Goal: Information Seeking & Learning: Learn about a topic

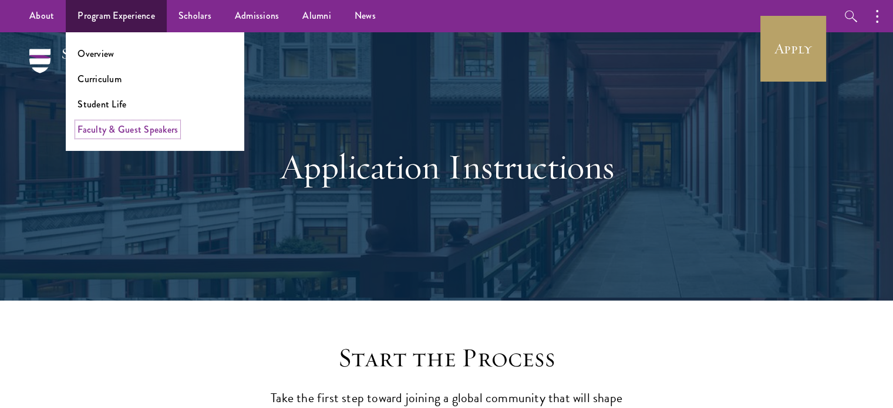
click at [125, 133] on link "Faculty & Guest Speakers" at bounding box center [127, 130] width 100 height 14
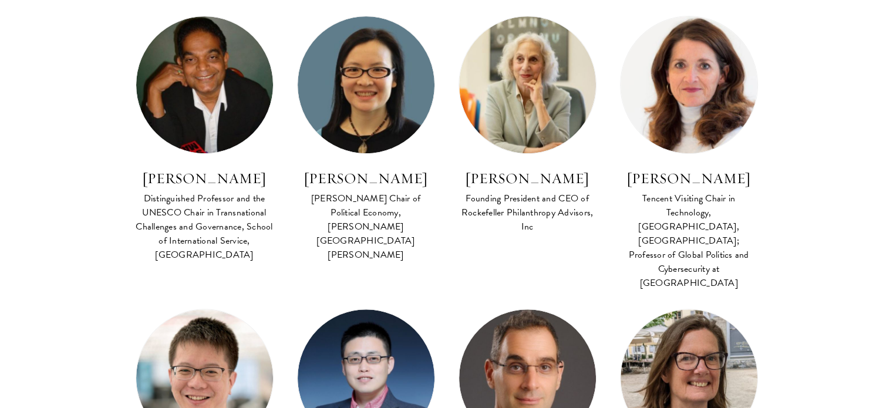
scroll to position [520, 0]
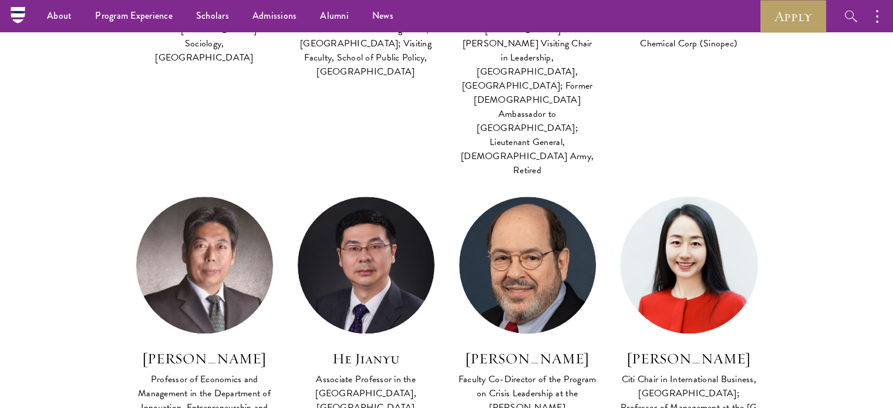
scroll to position [1295, 0]
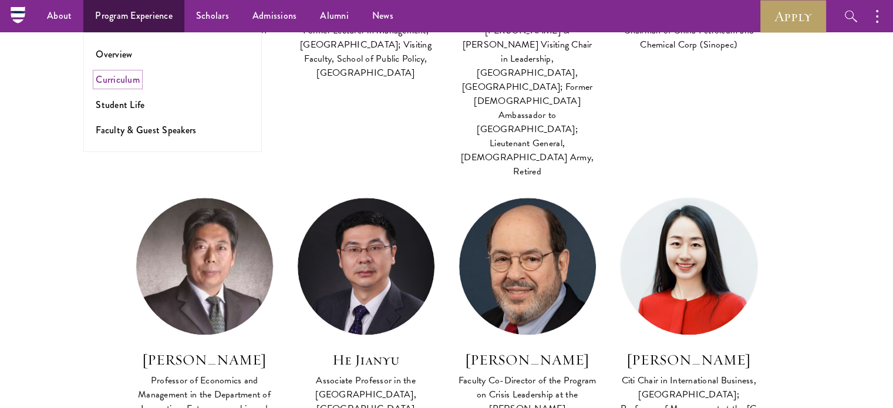
click at [122, 81] on link "Curriculum" at bounding box center [118, 80] width 44 height 14
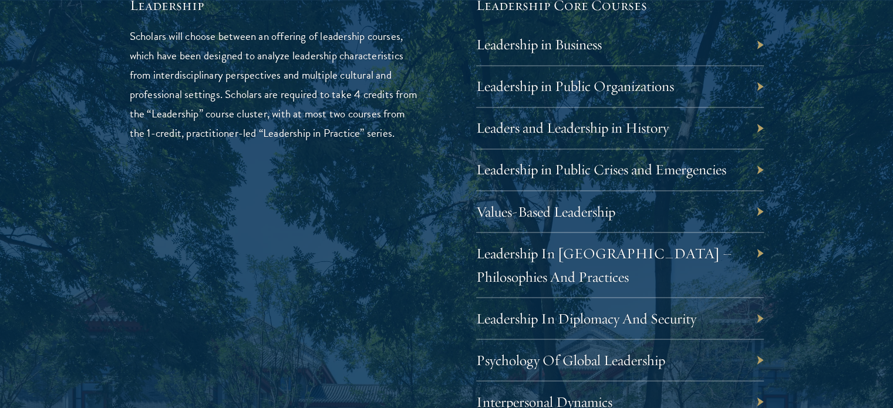
scroll to position [2026, 0]
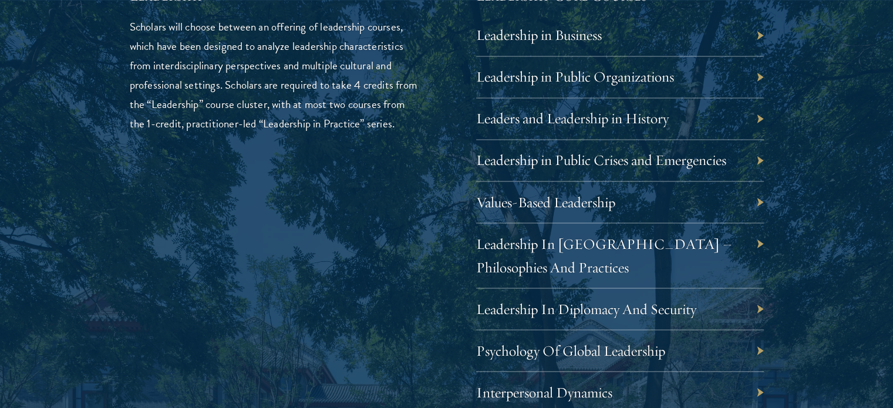
click at [695, 34] on div "Leadership in Business" at bounding box center [620, 36] width 288 height 42
click at [761, 35] on div "Leadership in Business" at bounding box center [620, 36] width 288 height 42
click at [574, 30] on link "Leadership in Business" at bounding box center [548, 35] width 126 height 18
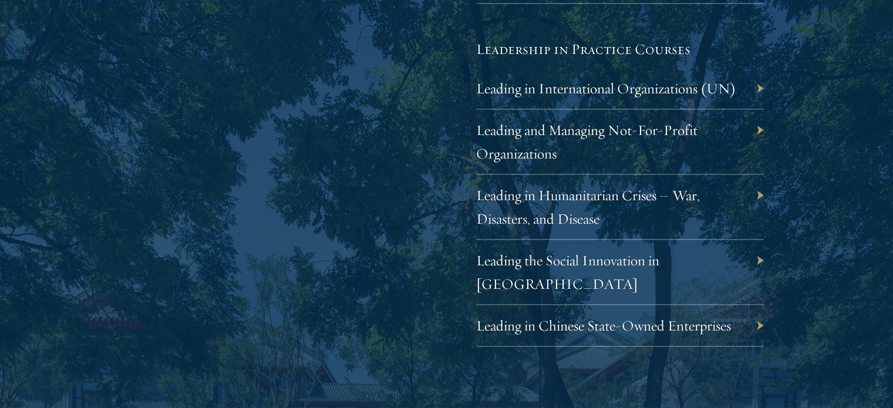
scroll to position [2445, 0]
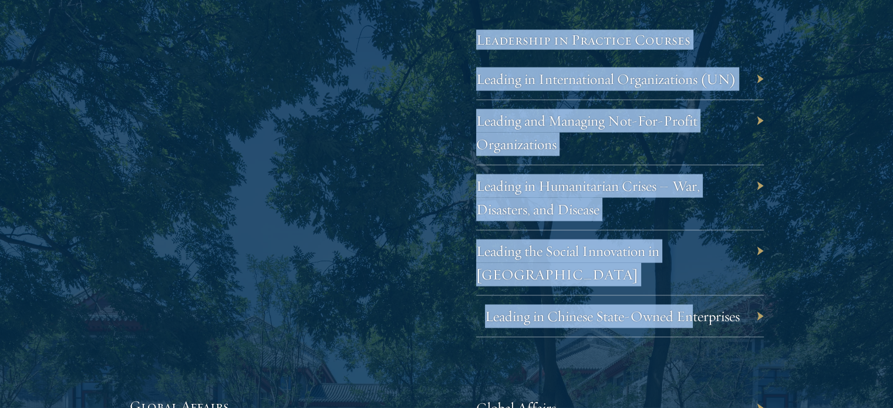
drag, startPoint x: 438, startPoint y: 232, endPoint x: 690, endPoint y: 282, distance: 256.6
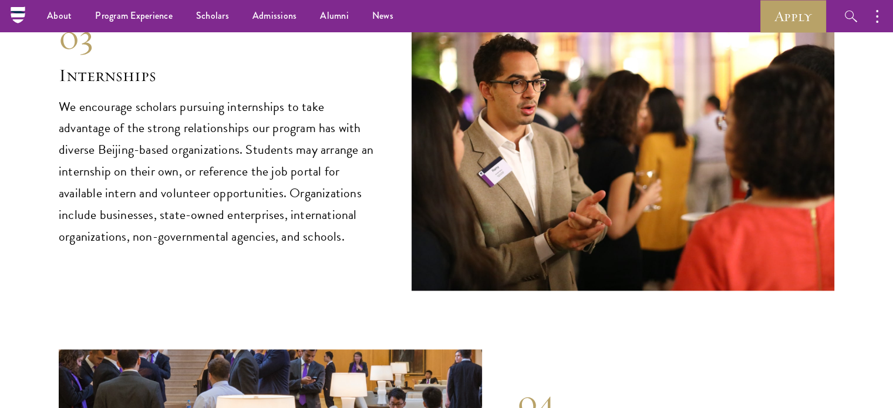
scroll to position [5641, 0]
